Goal: Book appointment/travel/reservation

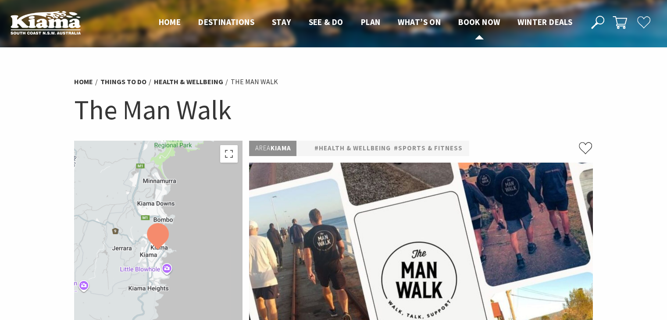
click at [476, 22] on span "Book now" at bounding box center [479, 22] width 42 height 11
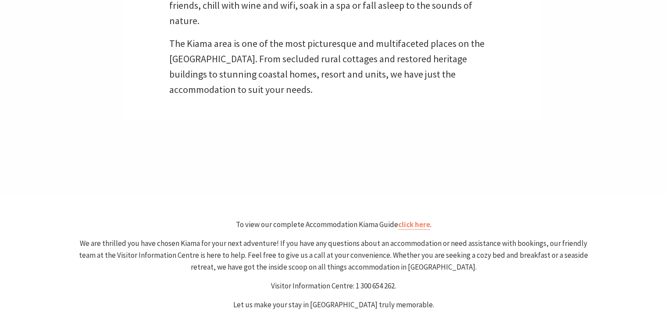
scroll to position [351, 0]
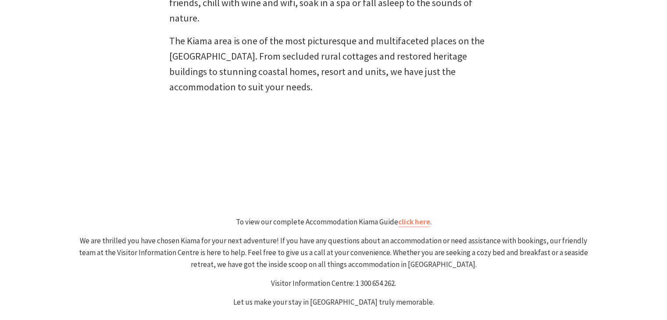
select select "3"
select select "2"
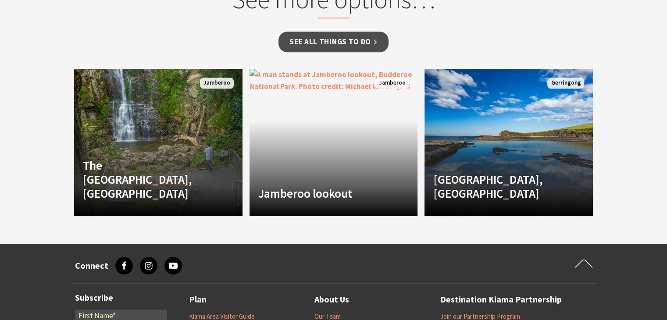
scroll to position [649, 0]
